Goal: Communication & Community: Answer question/provide support

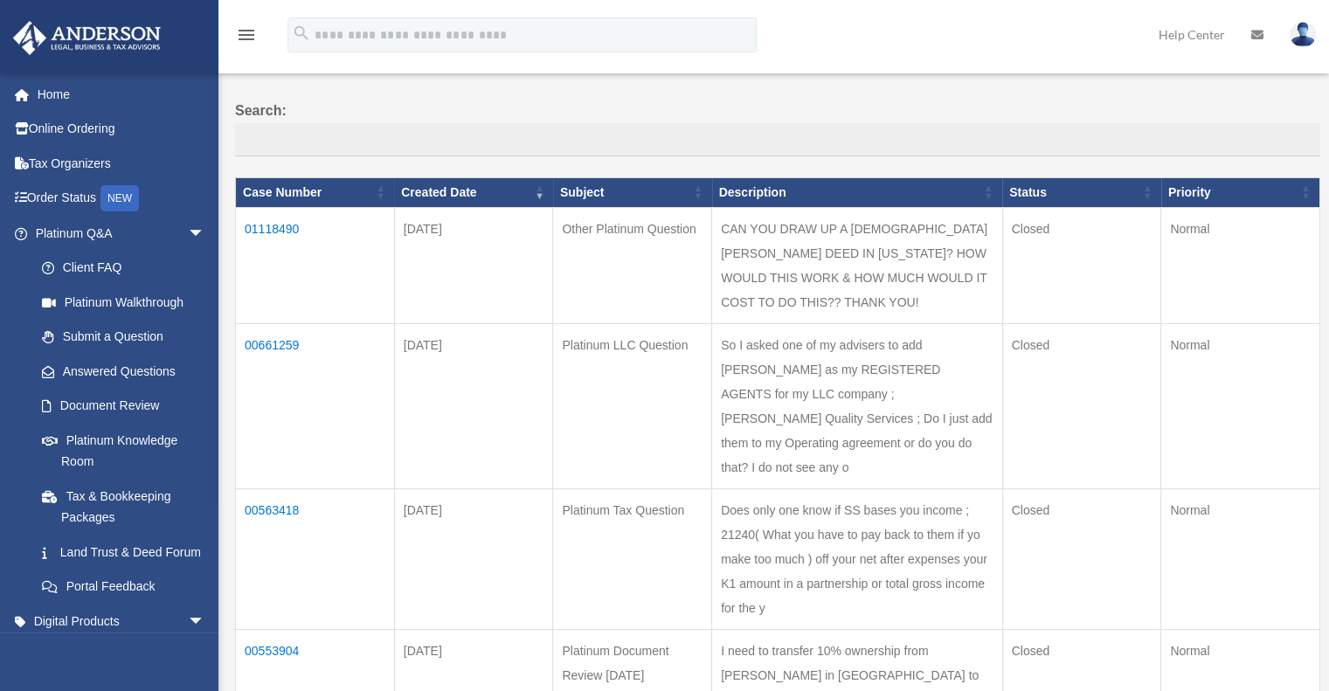
scroll to position [144, 0]
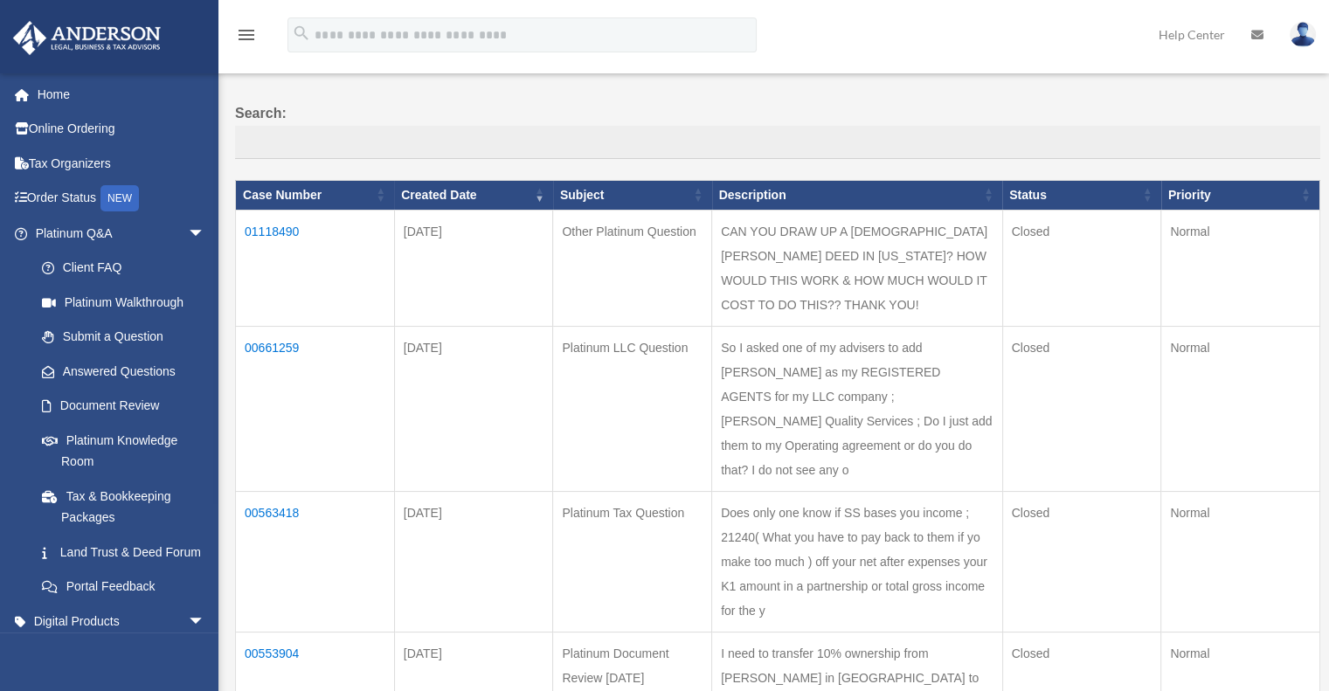
click at [271, 229] on td "01118490" at bounding box center [315, 268] width 159 height 116
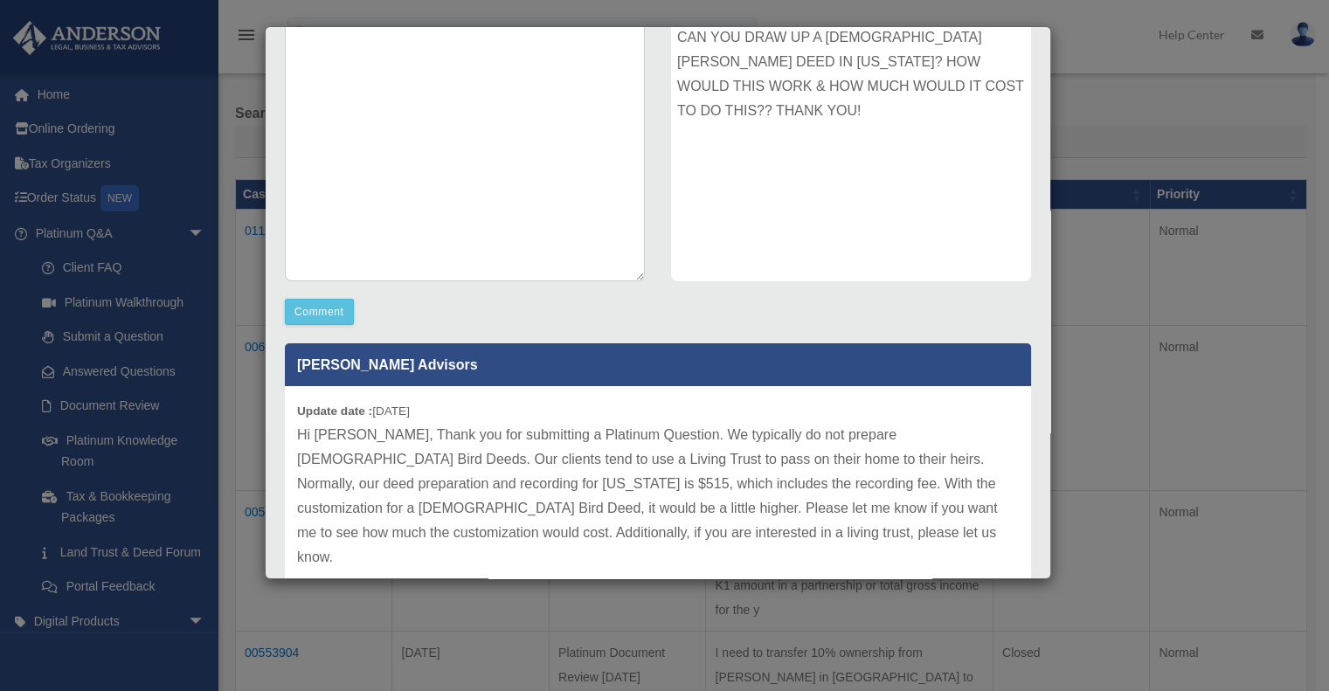
scroll to position [314, 0]
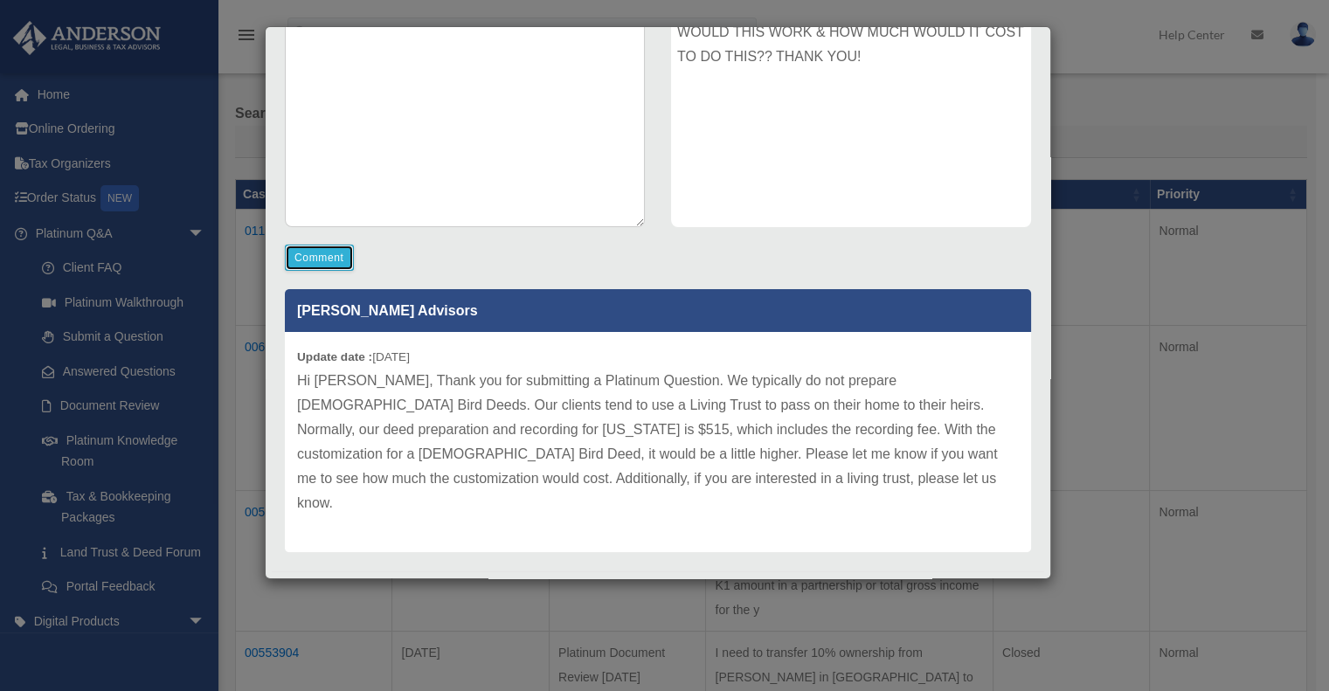
click at [324, 257] on button "Comment" at bounding box center [319, 258] width 69 height 26
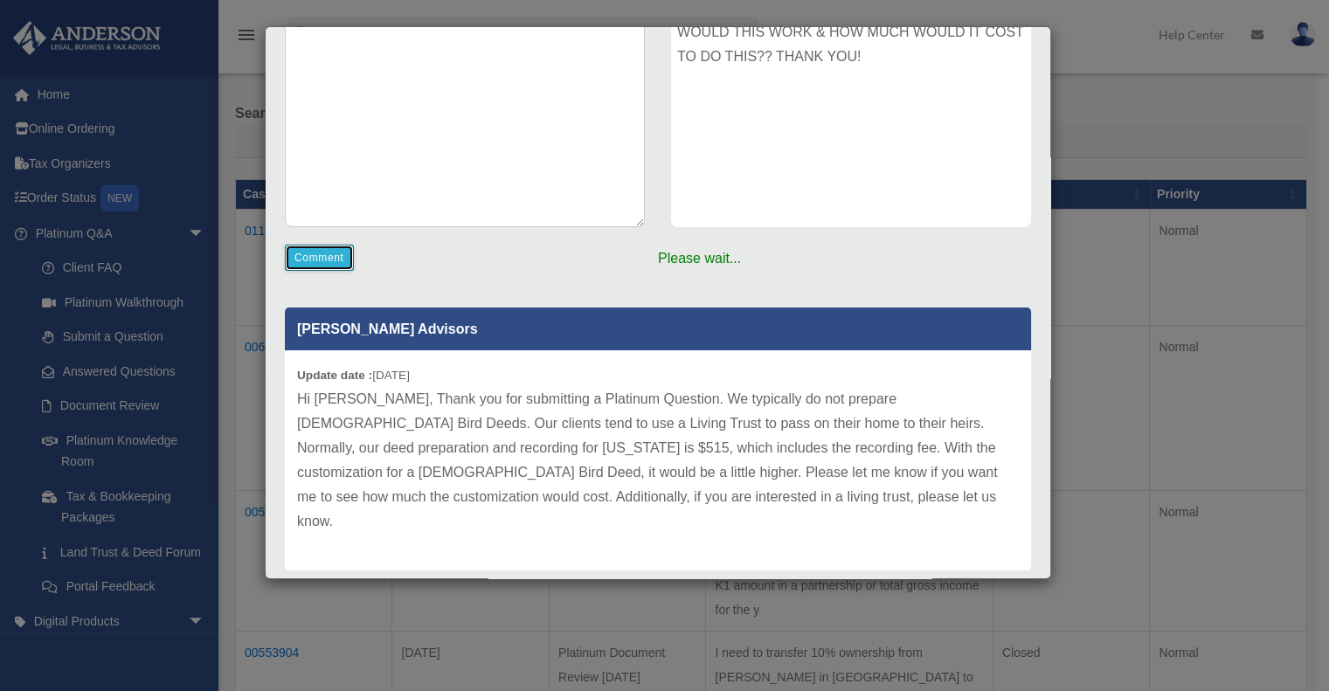
scroll to position [333, 0]
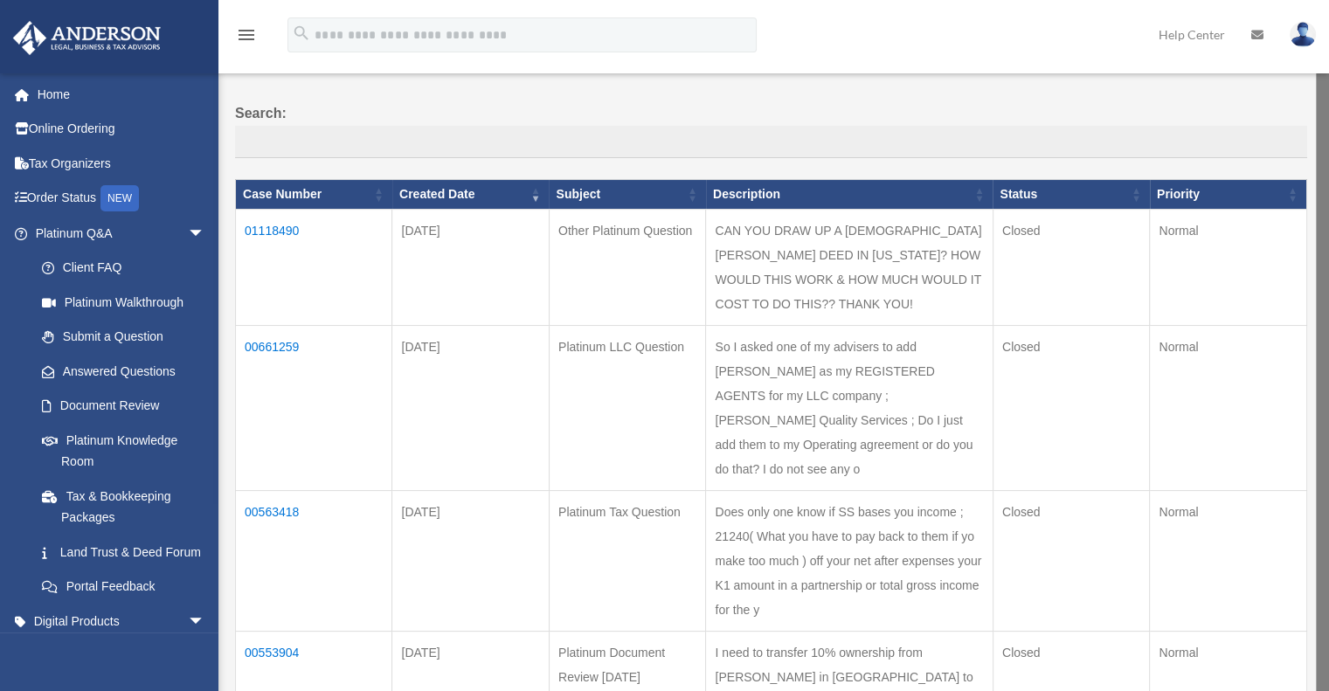
click at [275, 226] on td "01118490" at bounding box center [314, 268] width 156 height 116
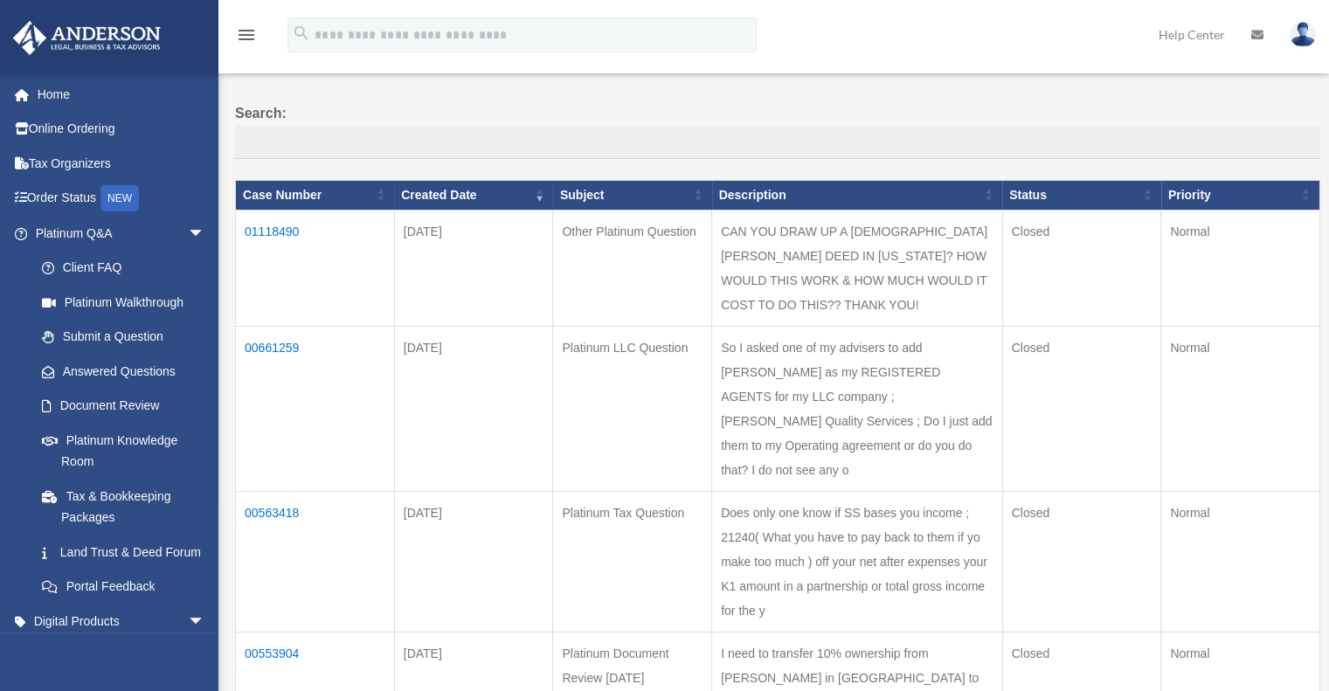
click at [268, 223] on td "01118490" at bounding box center [315, 268] width 159 height 116
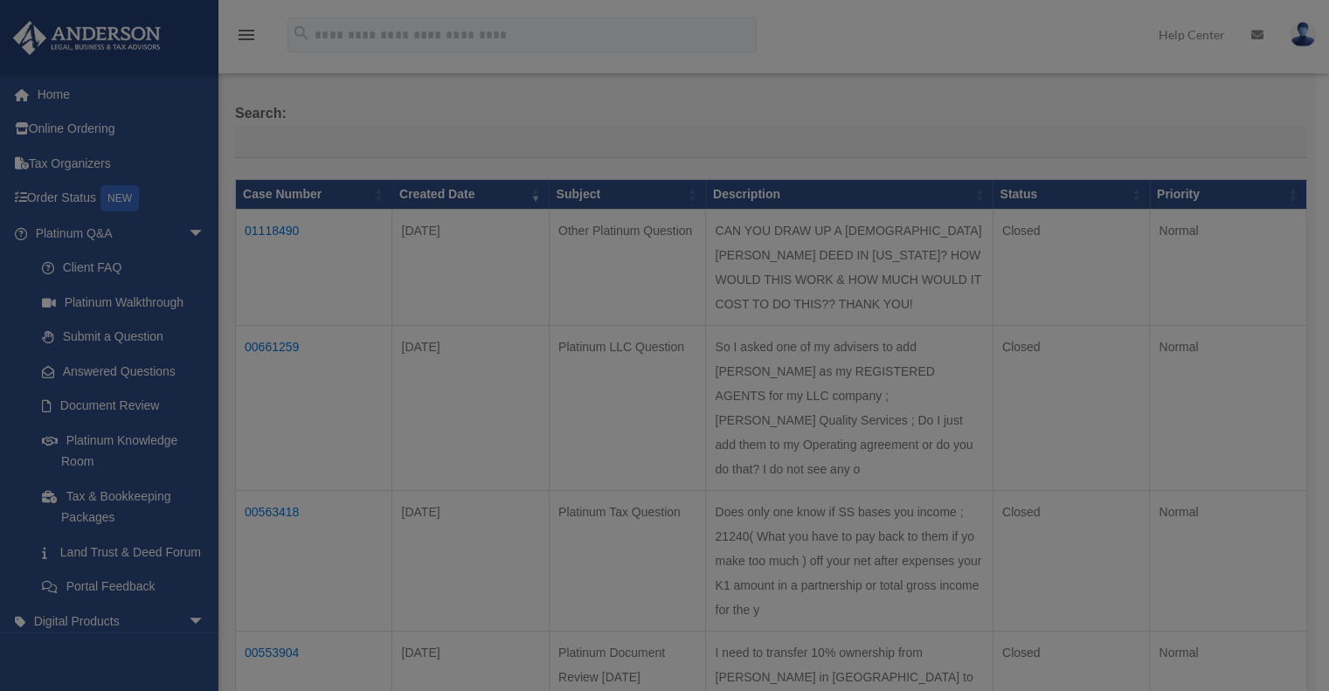
scroll to position [0, 0]
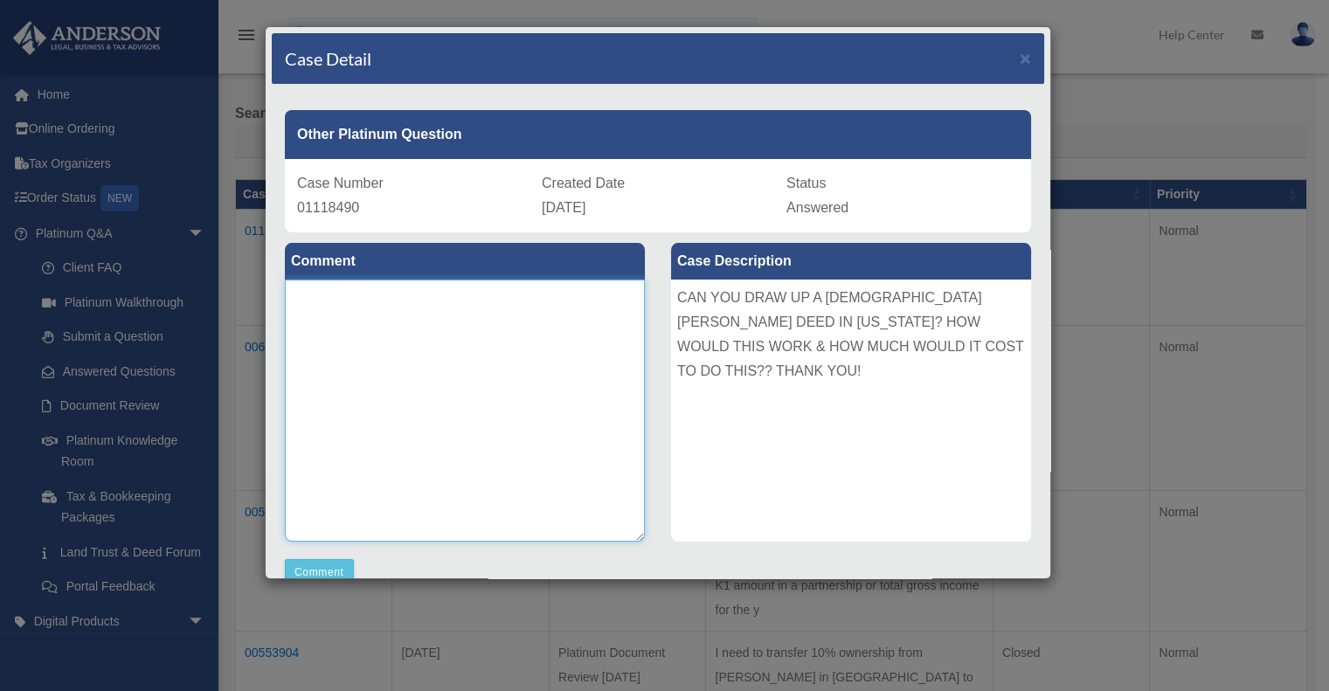
click at [304, 307] on textarea at bounding box center [465, 411] width 360 height 262
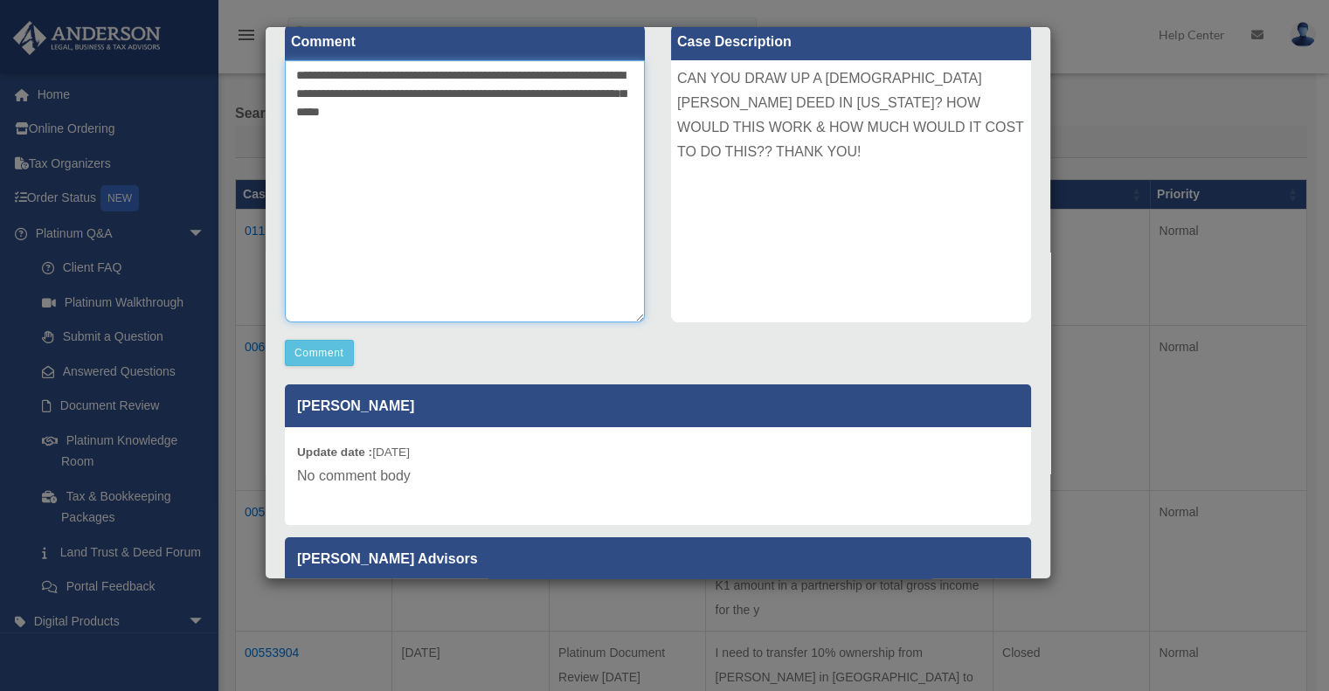
scroll to position [187, 0]
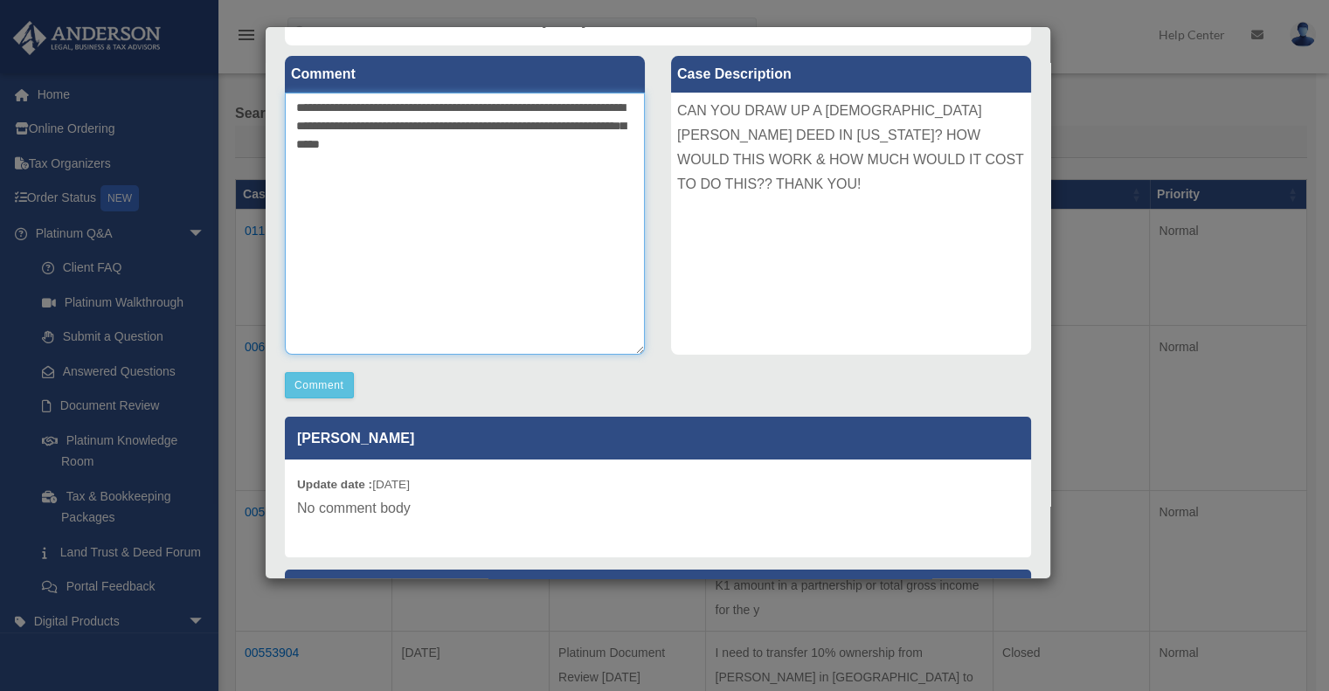
click at [484, 171] on textarea "**********" at bounding box center [465, 224] width 360 height 262
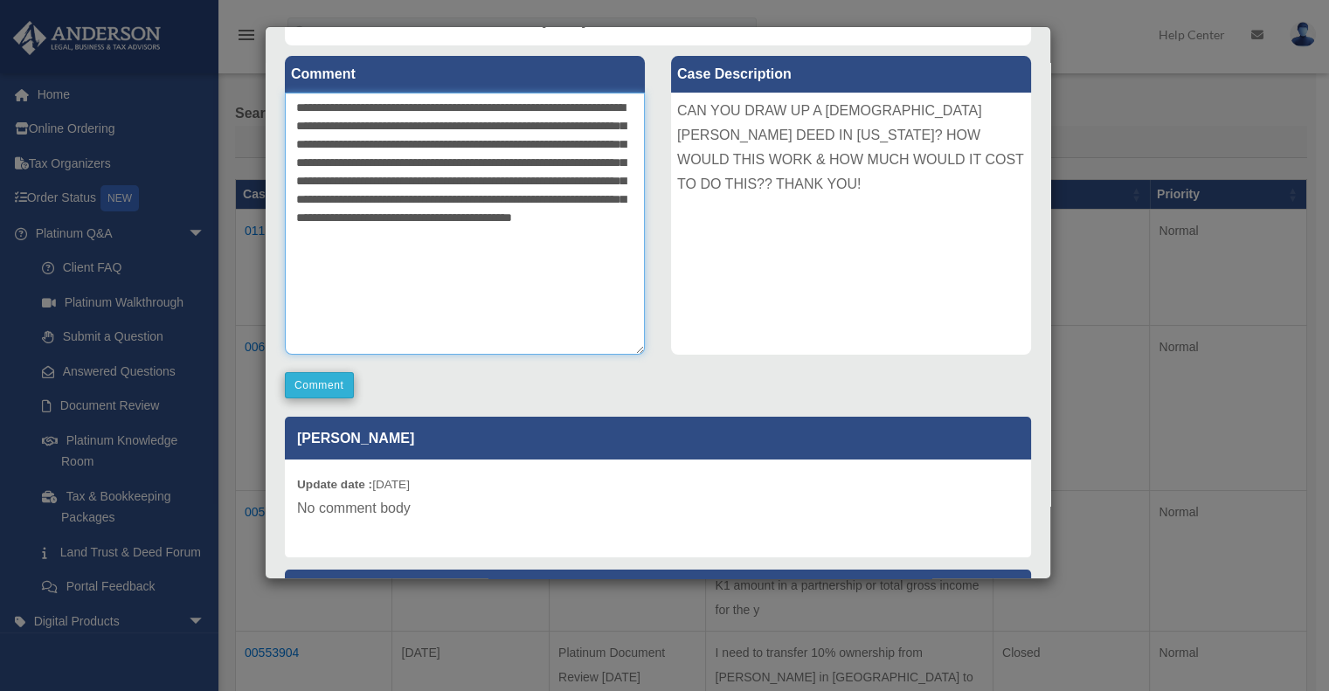
type textarea "**********"
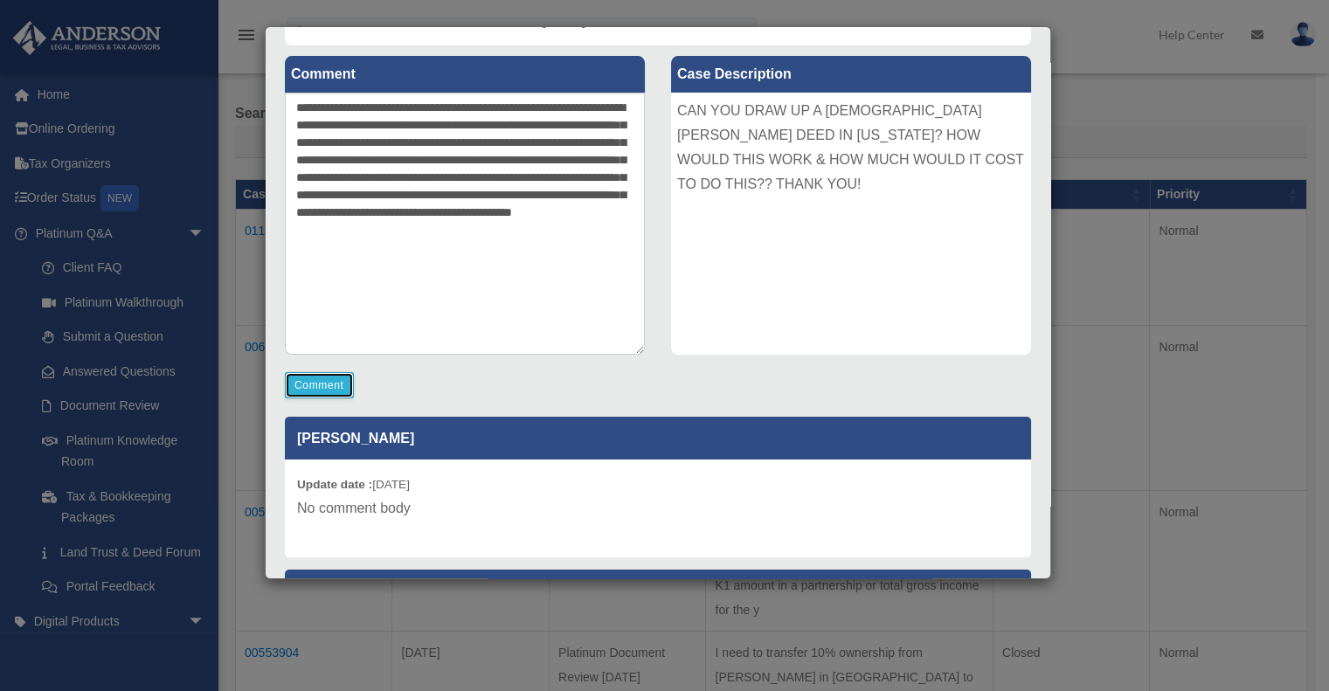
click at [318, 384] on button "Comment" at bounding box center [319, 385] width 69 height 26
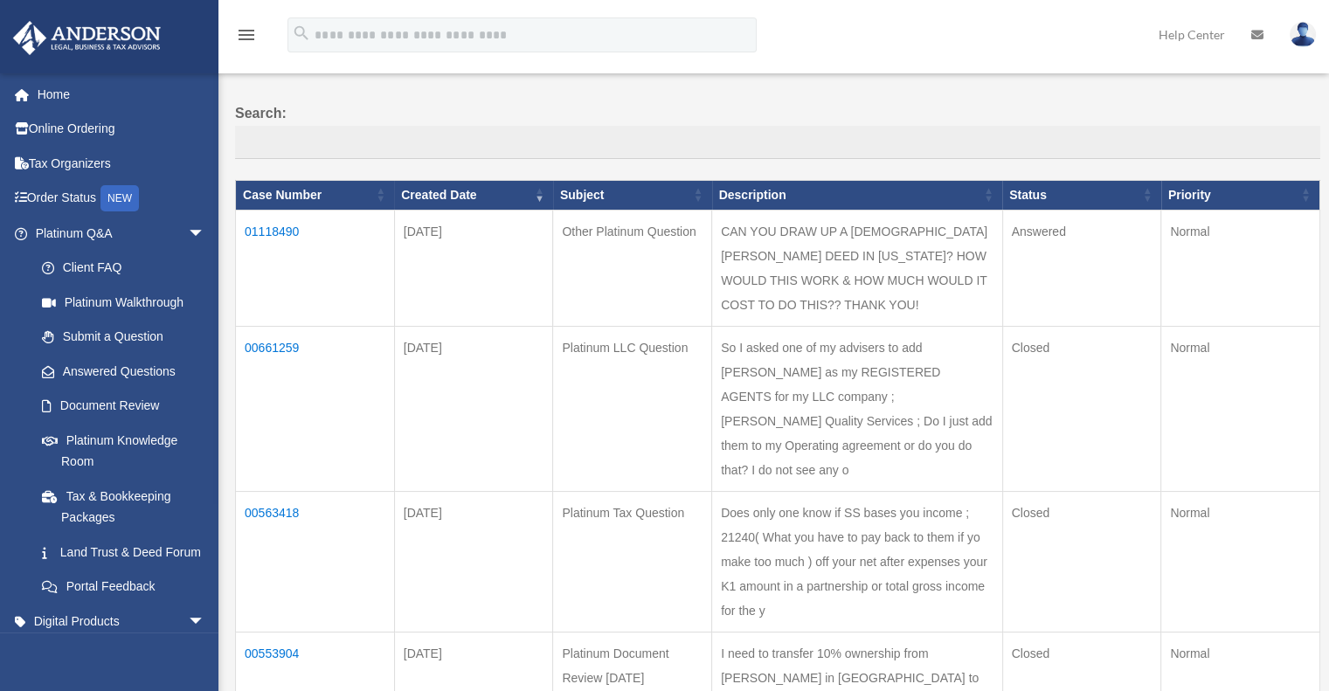
scroll to position [145, 0]
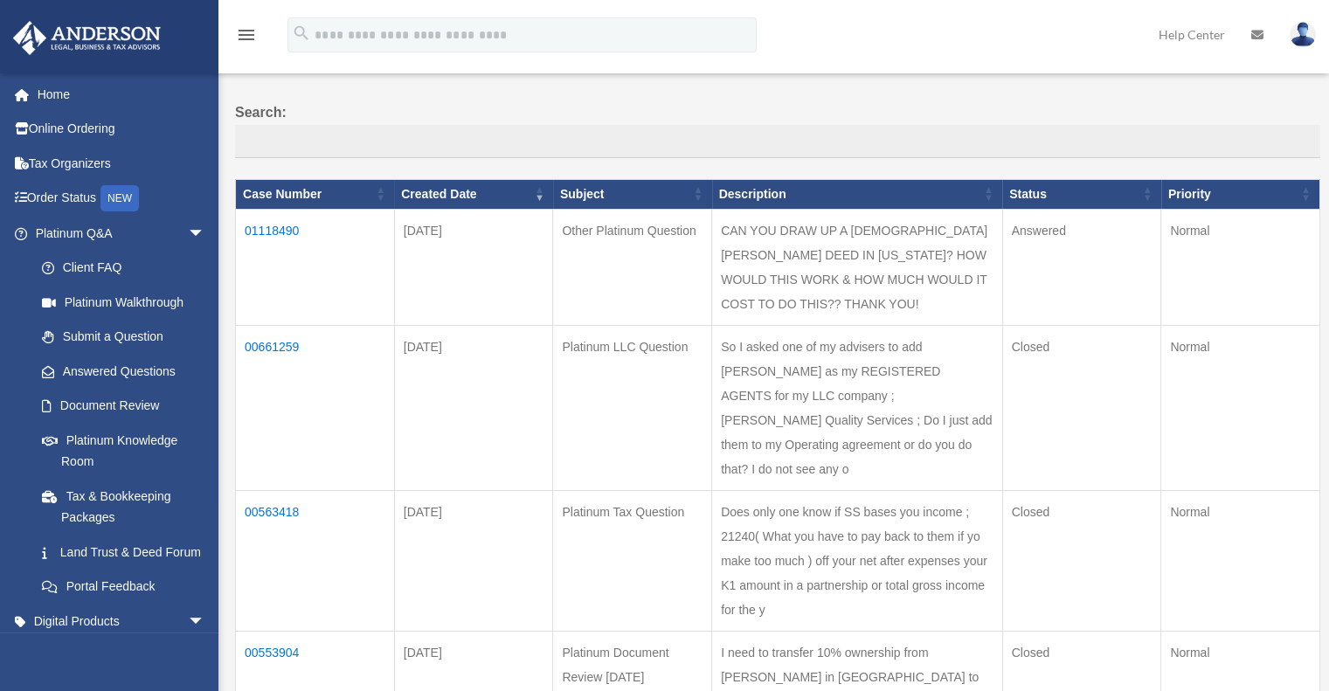
click at [272, 227] on td "01118490" at bounding box center [315, 267] width 159 height 116
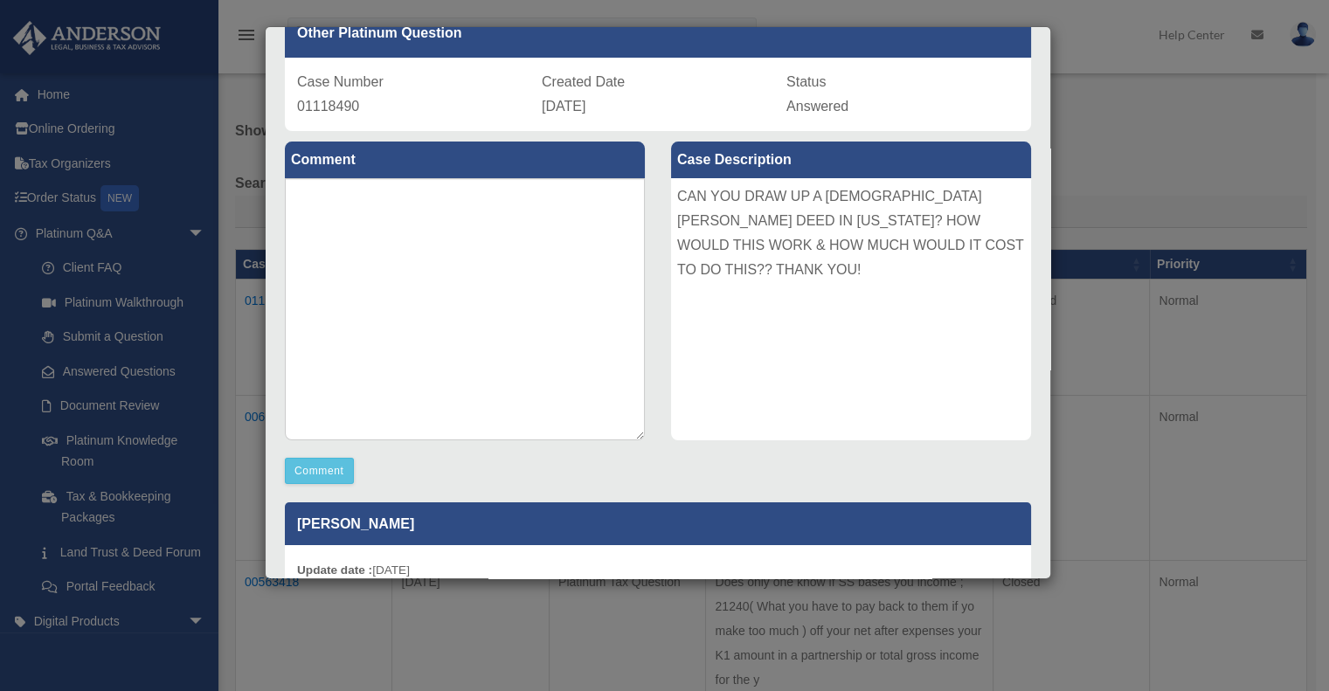
scroll to position [0, 0]
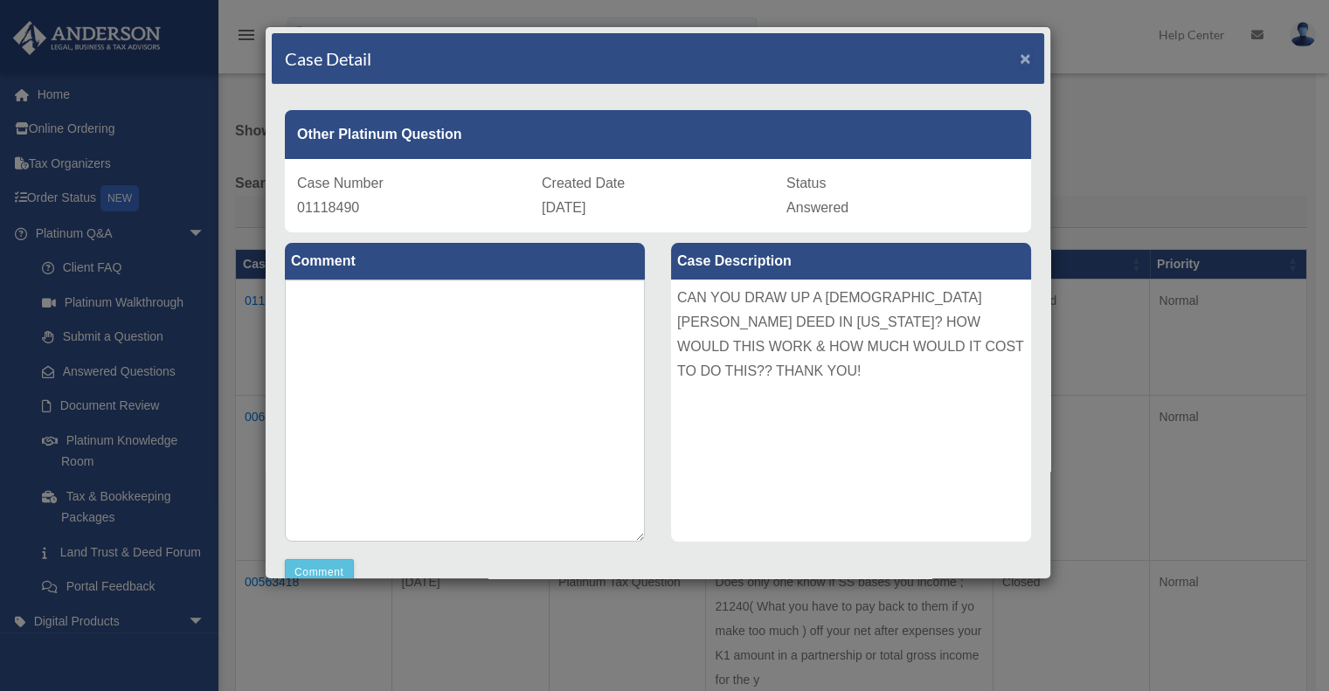
click at [1019, 52] on span "×" at bounding box center [1024, 58] width 11 height 20
